Goal: Information Seeking & Learning: Check status

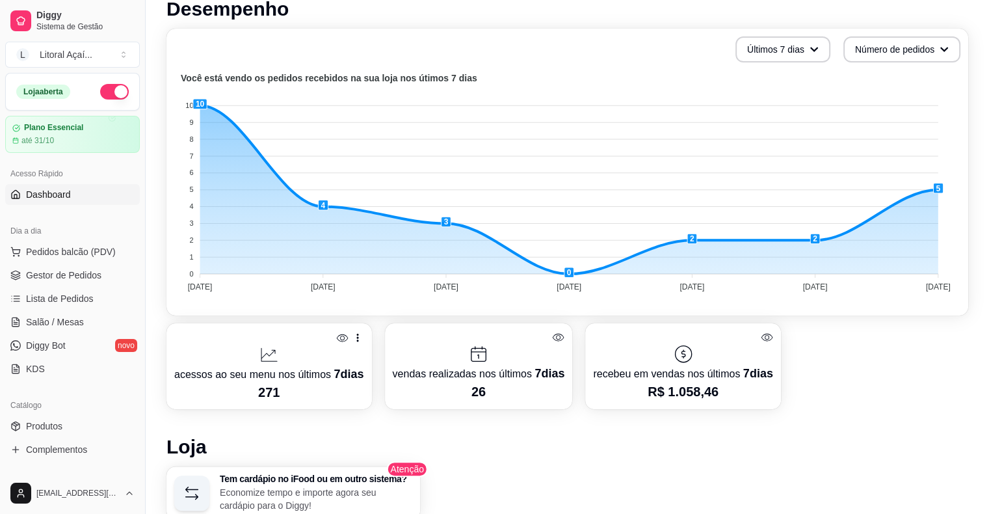
scroll to position [325, 0]
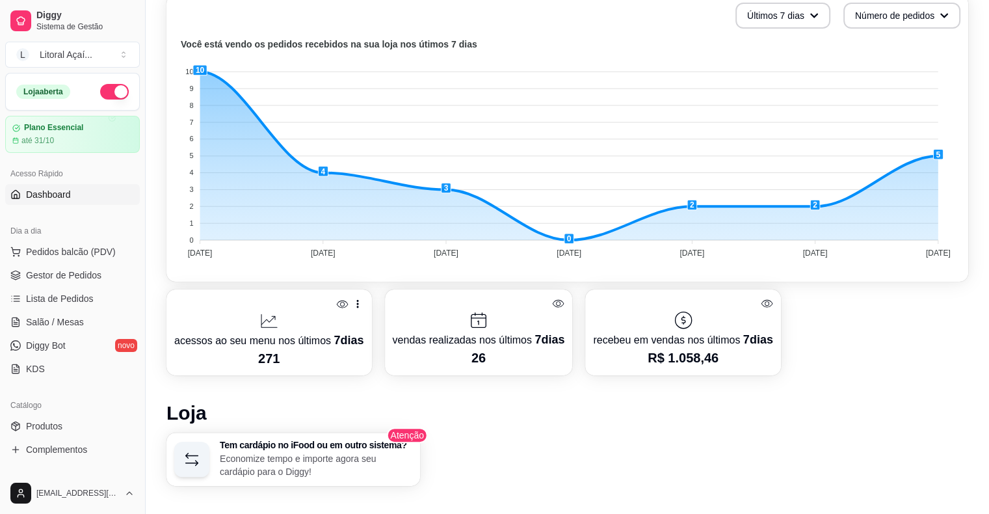
drag, startPoint x: 646, startPoint y: 358, endPoint x: 761, endPoint y: 344, distance: 116.0
click at [760, 345] on div "recebeu em vendas nos últimos 7 dias R$ 1.058,46" at bounding box center [683, 332] width 180 height 70
click at [760, 360] on p "R$ 1.058,46" at bounding box center [683, 358] width 180 height 18
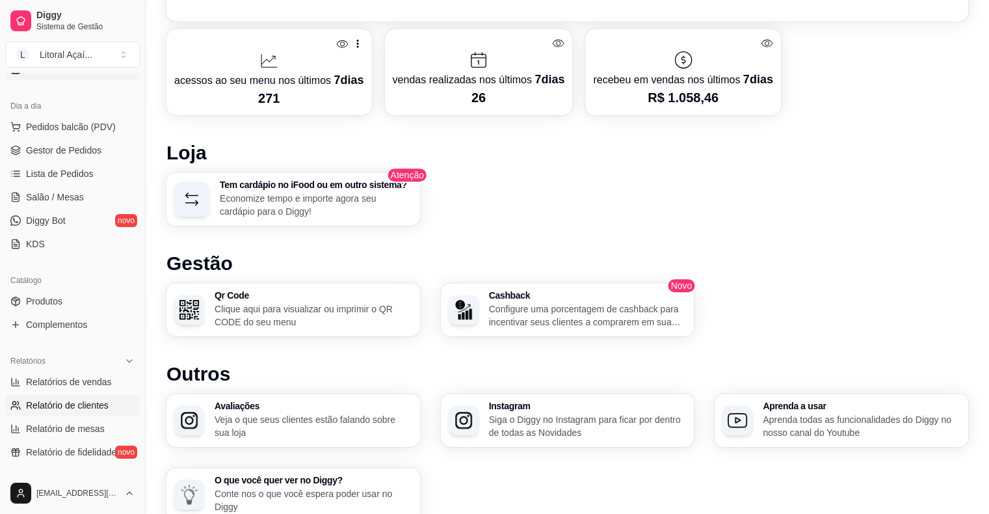
scroll to position [130, 0]
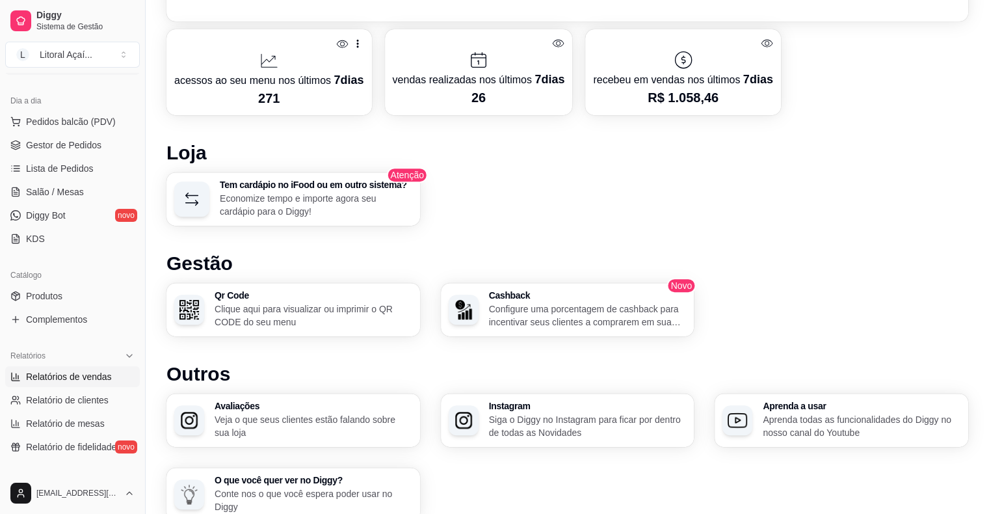
click at [81, 373] on span "Relatórios de vendas" at bounding box center [69, 376] width 86 height 13
select select "ALL"
select select "0"
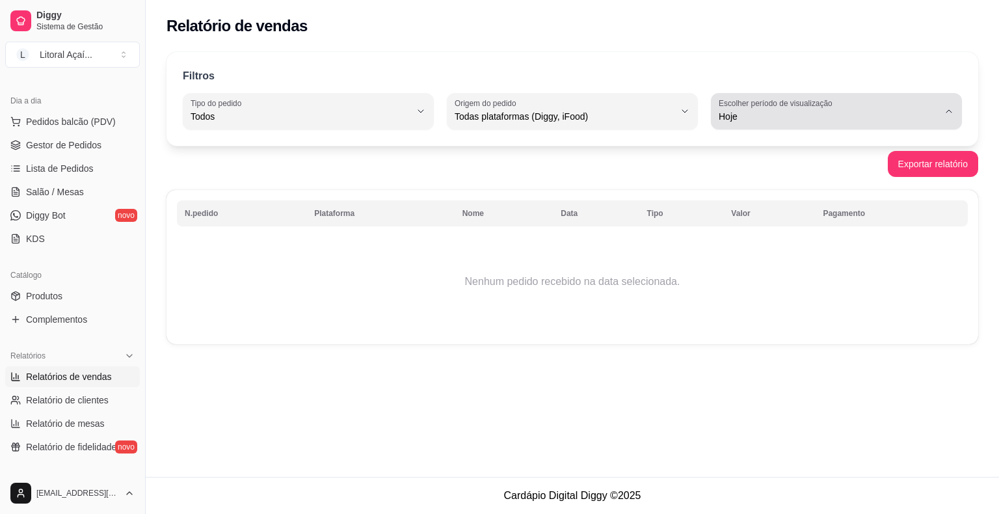
click at [807, 98] on label "Escolher período de visualização" at bounding box center [778, 103] width 118 height 11
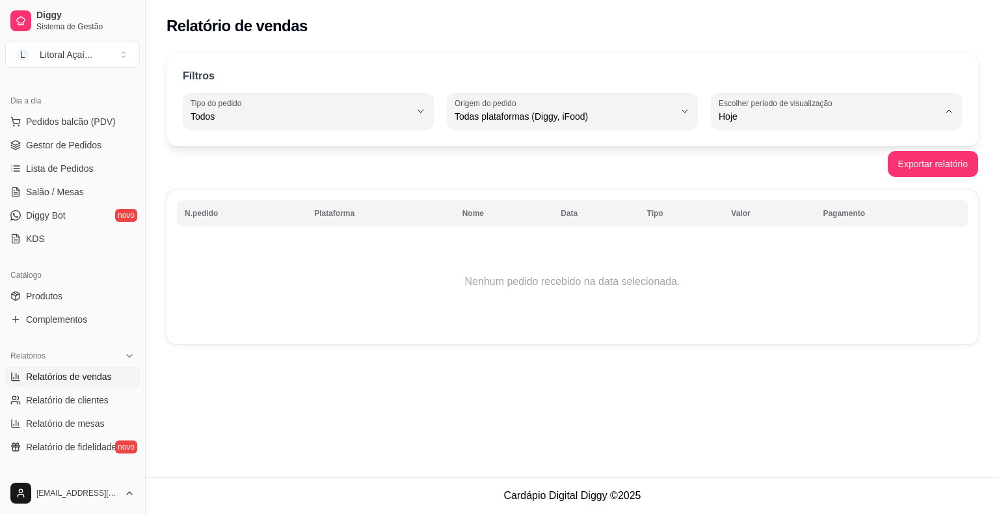
click at [730, 167] on span "Ontem" at bounding box center [830, 168] width 209 height 12
type input "1"
select select "1"
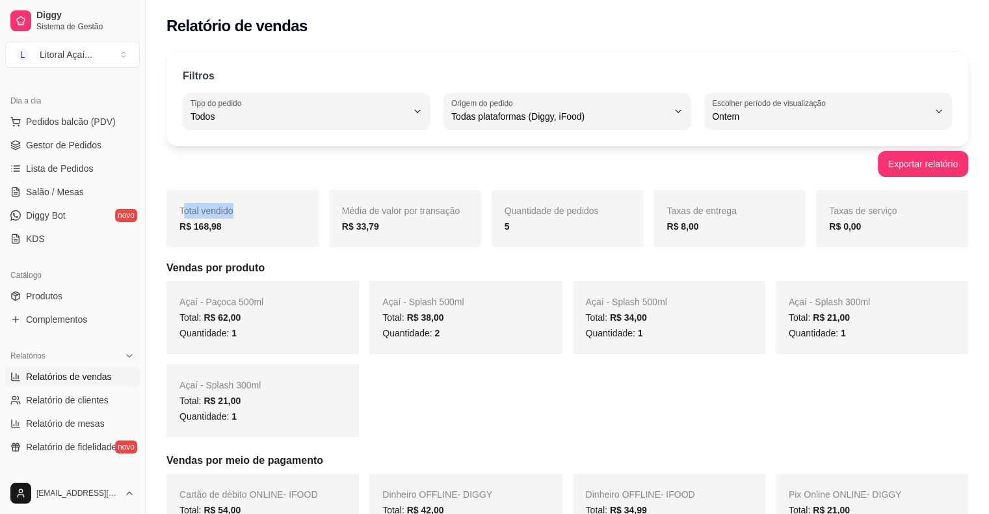
drag, startPoint x: 232, startPoint y: 217, endPoint x: 182, endPoint y: 207, distance: 50.5
click at [182, 207] on div "Total vendido R$ 168,98" at bounding box center [243, 218] width 152 height 57
click at [231, 226] on div "R$ 168,98" at bounding box center [243, 227] width 126 height 16
drag, startPoint x: 232, startPoint y: 226, endPoint x: 157, endPoint y: 209, distance: 76.6
click at [157, 209] on div "Filtros ALL Tipo do pedido Todos Entrega Retirada Mesa Consumo local Tipo do pe…" at bounding box center [568, 458] width 844 height 828
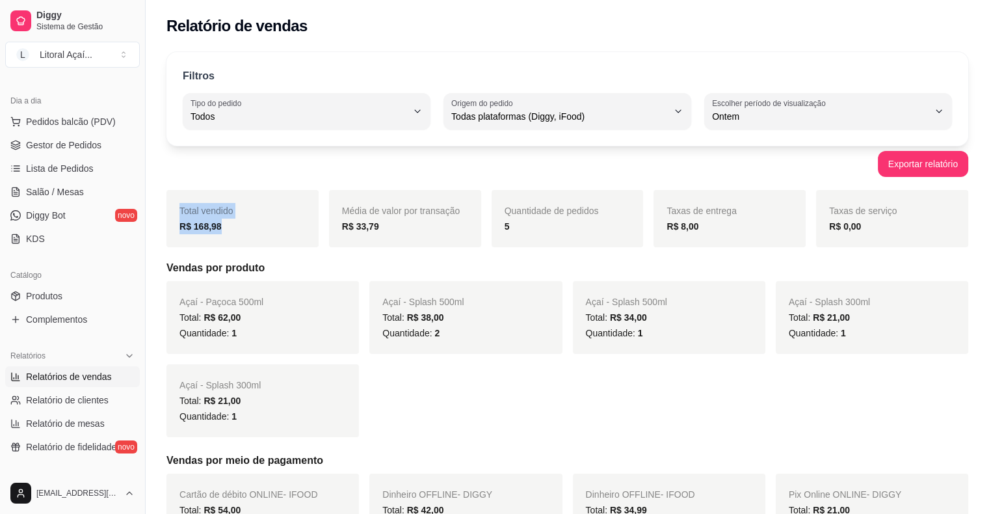
click at [272, 245] on div "Total vendido R$ 168,98" at bounding box center [243, 218] width 152 height 57
click at [241, 221] on div "R$ 168,98" at bounding box center [243, 227] width 126 height 16
drag, startPoint x: 241, startPoint y: 221, endPoint x: 181, endPoint y: 204, distance: 62.0
click at [181, 204] on div "Total vendido R$ 168,98" at bounding box center [243, 218] width 152 height 57
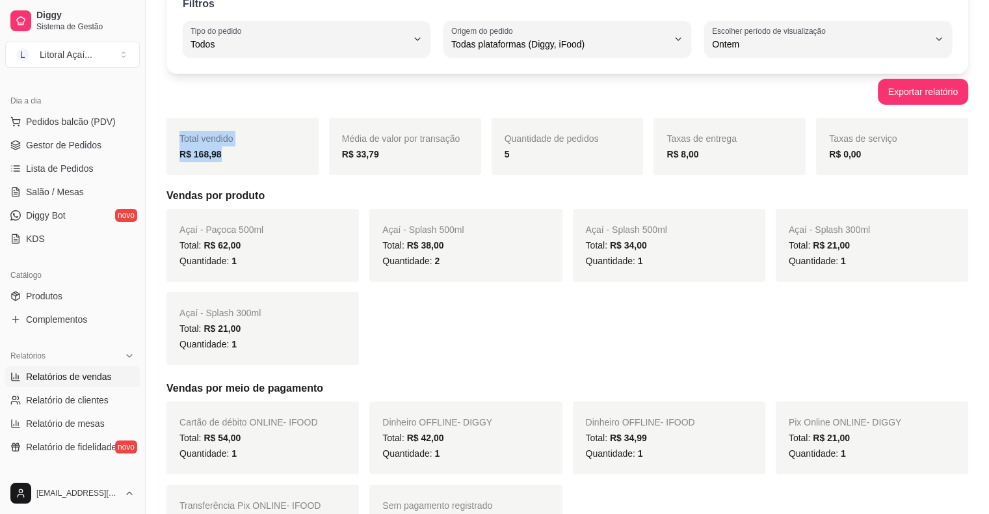
scroll to position [70, 0]
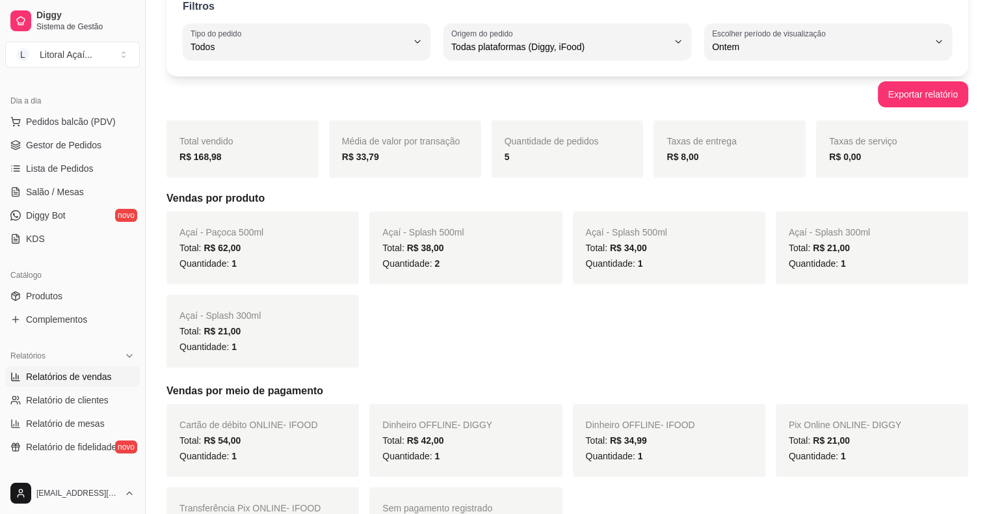
click at [572, 309] on div "Açaí - Paçoca 500ml Total: R$ 62,00 Quantidade: 1 Açaí - Splash 500ml Total: R$…" at bounding box center [568, 289] width 802 height 156
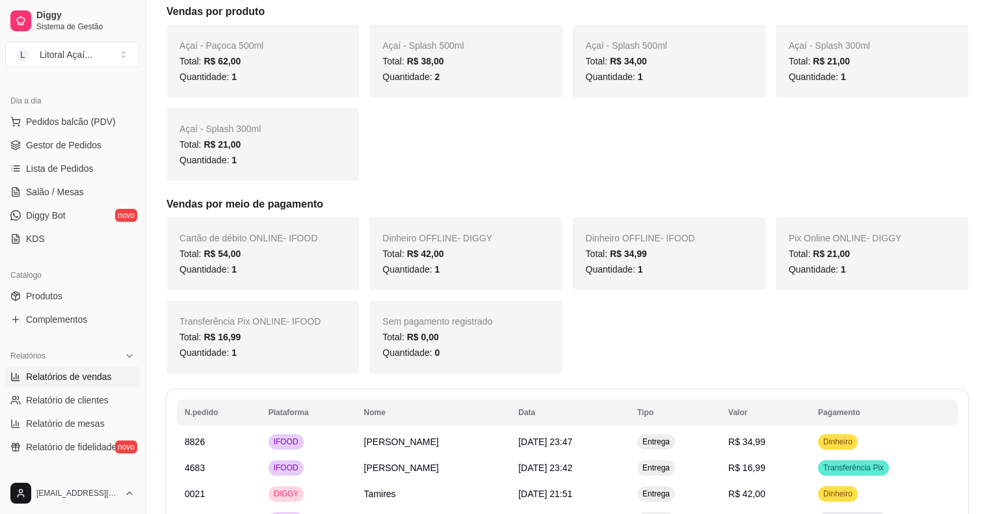
scroll to position [265, 0]
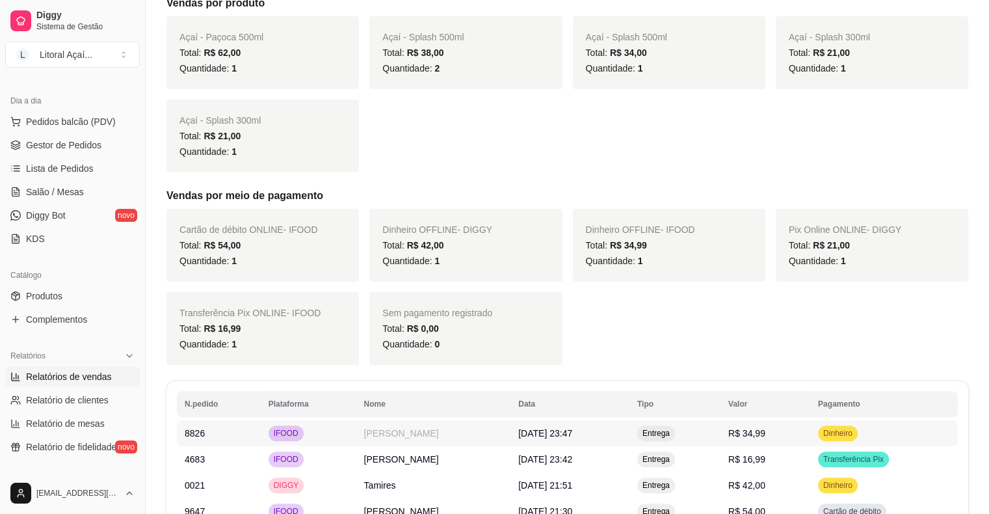
click at [271, 436] on span "IFOOD" at bounding box center [286, 433] width 30 height 10
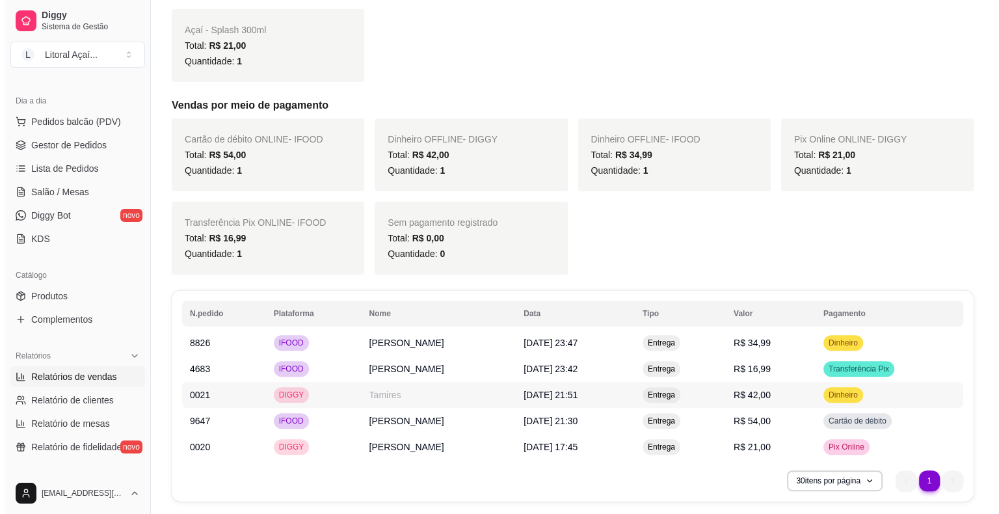
scroll to position [395, 0]
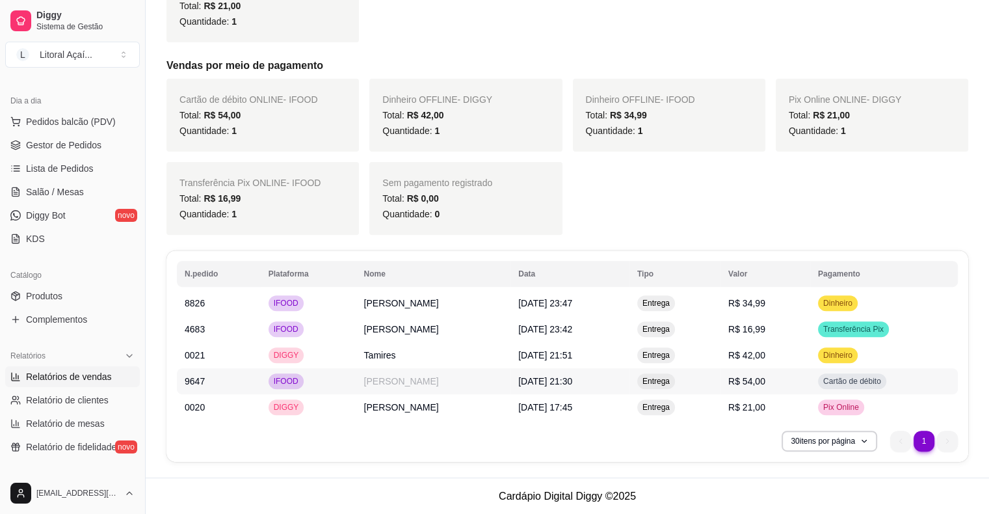
click at [766, 383] on span "R$ 54,00" at bounding box center [747, 381] width 37 height 10
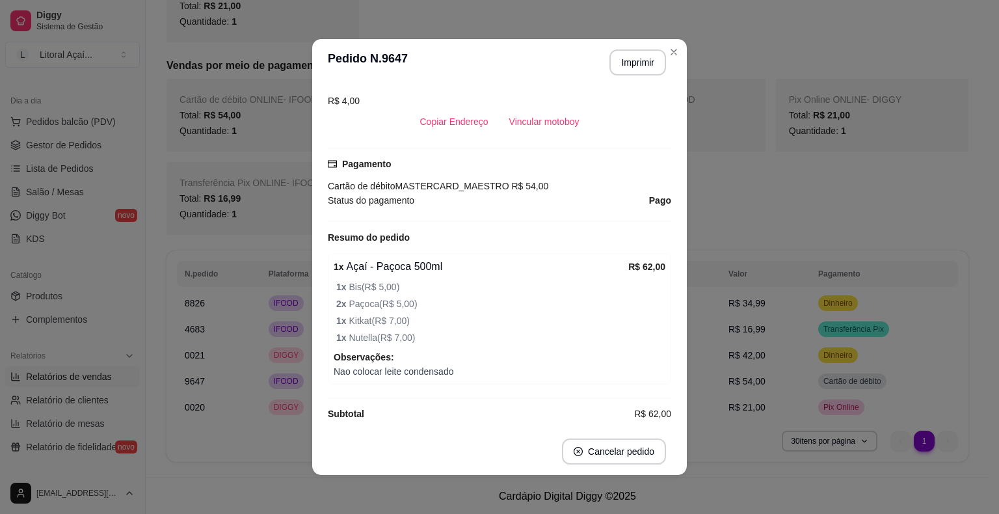
scroll to position [325, 0]
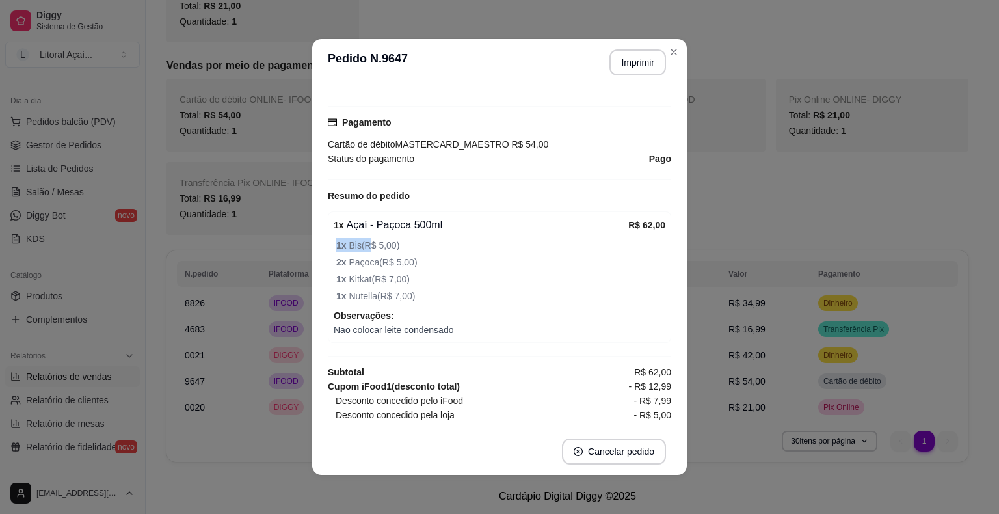
drag, startPoint x: 341, startPoint y: 243, endPoint x: 353, endPoint y: 250, distance: 14.3
click at [366, 245] on span "1 x Bis ( R$ 5,00 )" at bounding box center [500, 245] width 329 height 14
drag, startPoint x: 329, startPoint y: 260, endPoint x: 371, endPoint y: 260, distance: 41.6
click at [371, 260] on div "1 x Açaí - Paçoca 500ml R$ 62,00 1 x Bis ( R$ 5,00 ) 2 x Paçoca ( R$ 5,00 ) 1 x…" at bounding box center [499, 276] width 343 height 131
drag, startPoint x: 349, startPoint y: 276, endPoint x: 380, endPoint y: 279, distance: 31.3
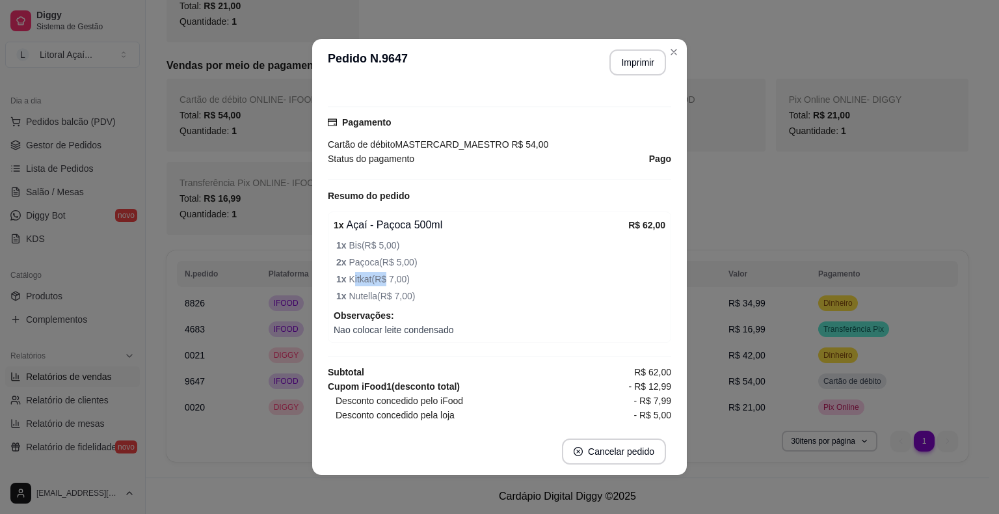
click at [380, 279] on span "1 x Kitkat ( R$ 7,00 )" at bounding box center [500, 279] width 329 height 14
drag, startPoint x: 356, startPoint y: 298, endPoint x: 415, endPoint y: 307, distance: 59.3
click at [415, 307] on div "1 x Açaí - Paçoca 500ml R$ 62,00 1 x Bis ( R$ 5,00 ) 2 x Paçoca ( R$ 5,00 ) 1 x…" at bounding box center [499, 276] width 343 height 131
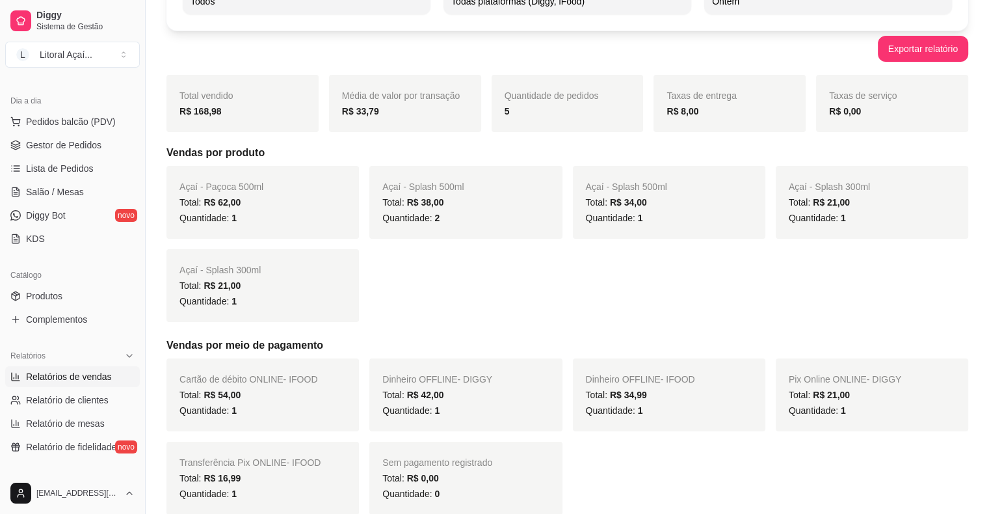
scroll to position [70, 0]
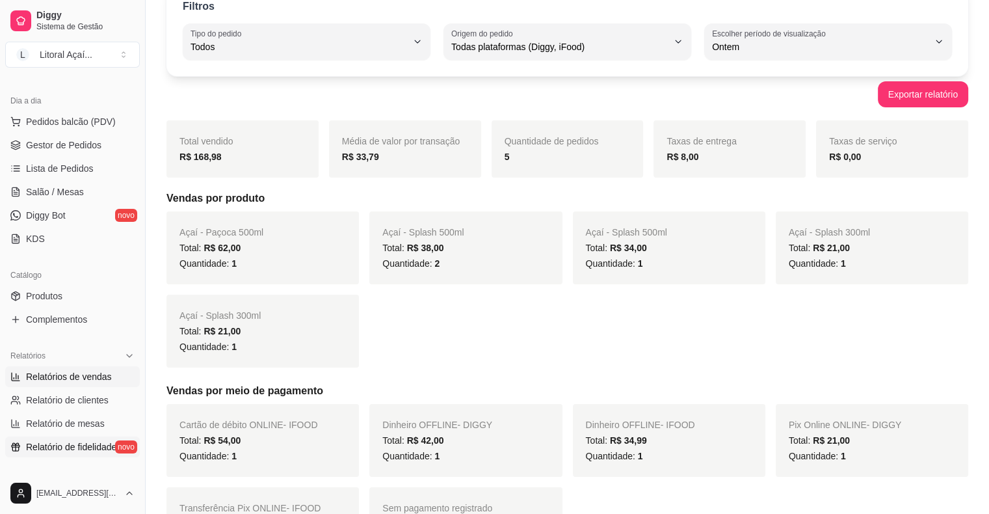
click at [55, 441] on span "Relatório de fidelidade" at bounding box center [71, 446] width 90 height 13
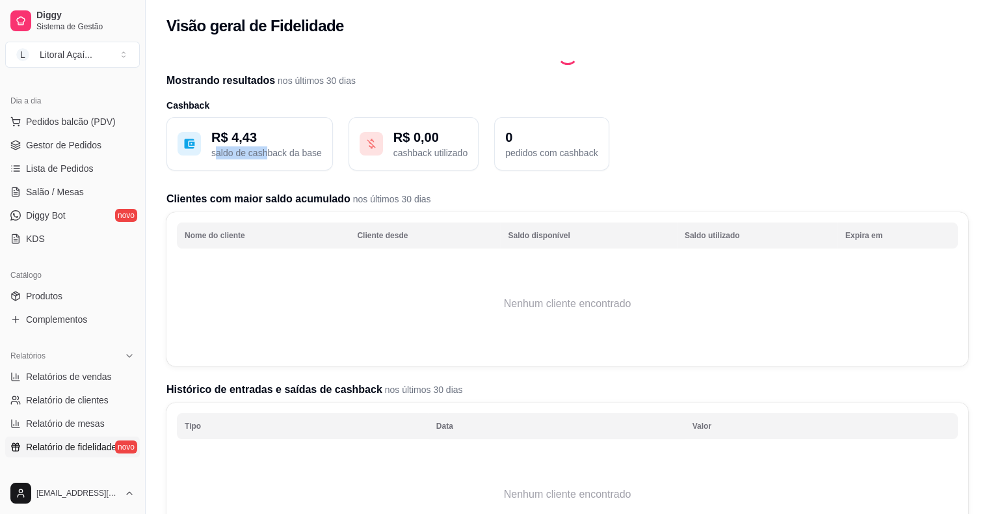
drag, startPoint x: 215, startPoint y: 146, endPoint x: 275, endPoint y: 155, distance: 59.9
click at [275, 155] on div "R$ 4,43 saldo de cashback da base R$ 0,00 cashback utilizado 0 pedidos com cash…" at bounding box center [568, 385] width 802 height 537
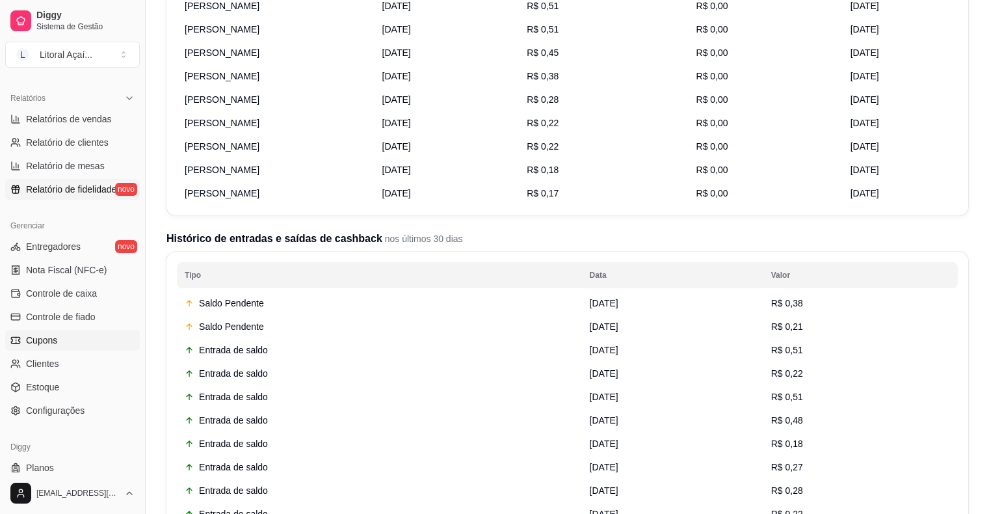
scroll to position [422, 0]
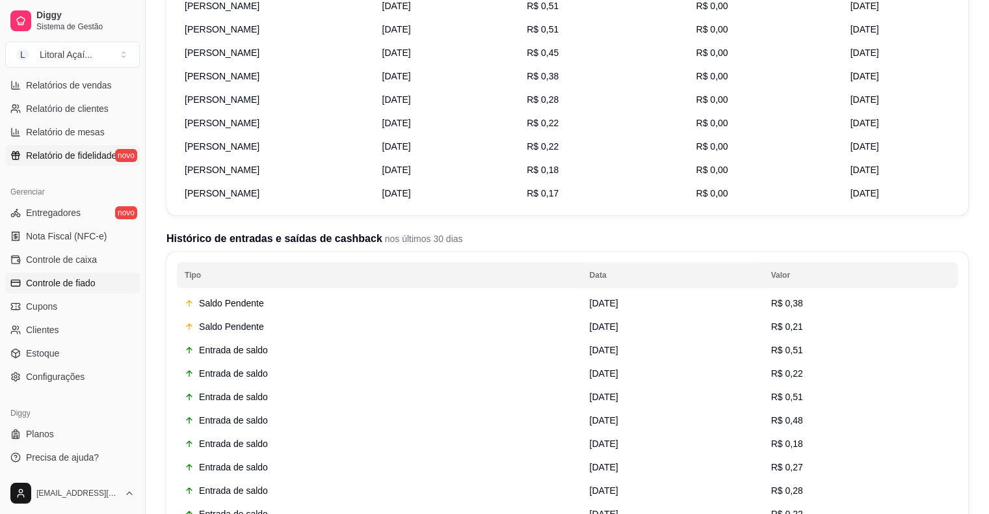
click at [101, 282] on link "Controle de fiado" at bounding box center [72, 283] width 135 height 21
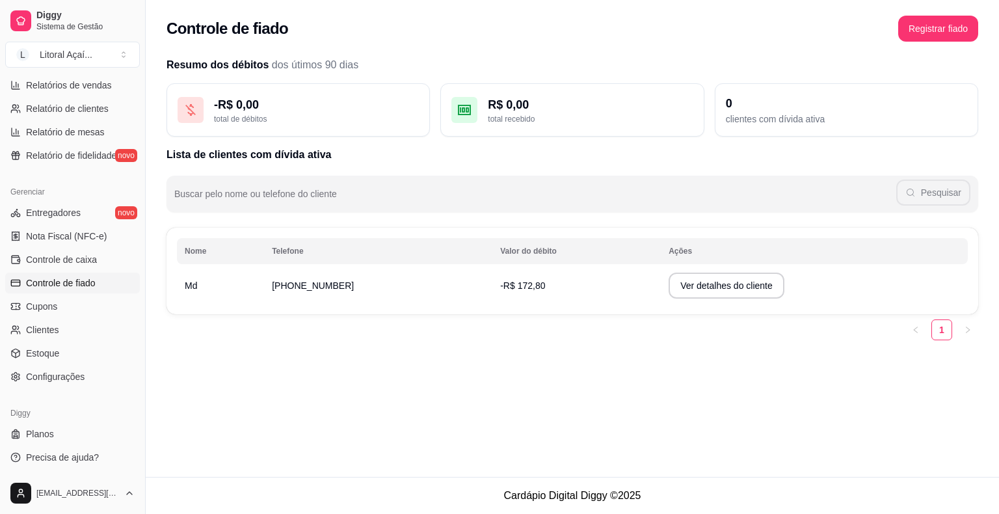
click at [302, 289] on span "[PHONE_NUMBER]" at bounding box center [313, 285] width 82 height 10
click at [684, 282] on button "Ver detalhes do cliente" at bounding box center [727, 286] width 116 height 26
click at [67, 311] on link "Cupons" at bounding box center [72, 306] width 135 height 21
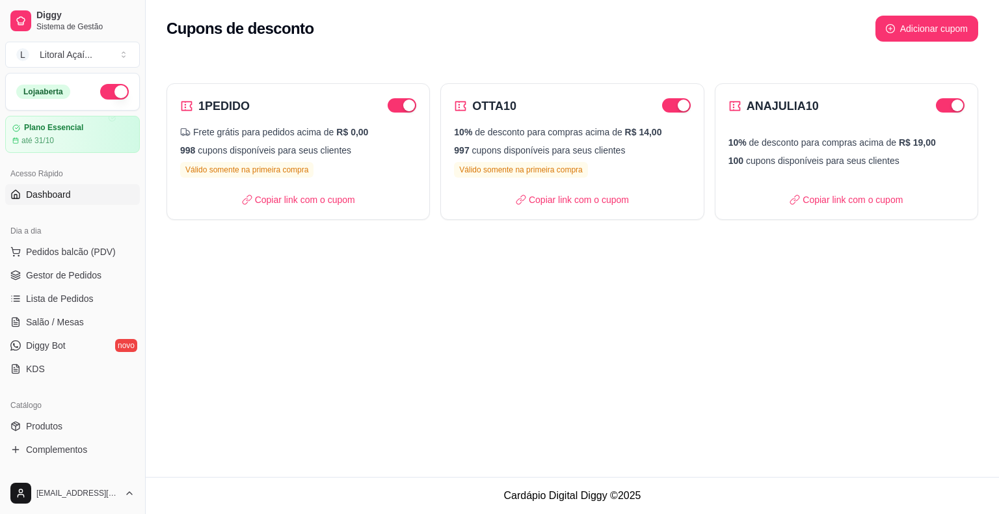
click at [55, 202] on link "Dashboard" at bounding box center [72, 194] width 135 height 21
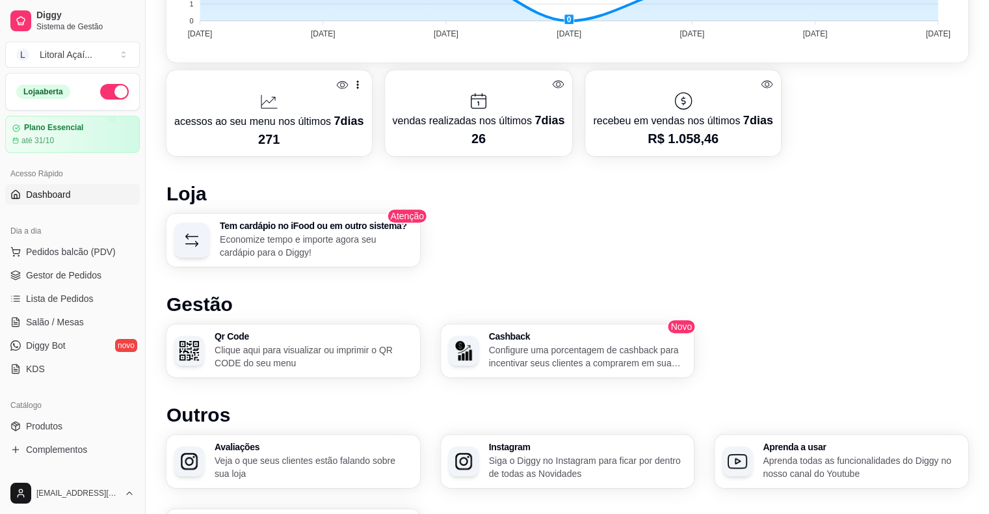
scroll to position [643, 0]
